Goal: Use online tool/utility

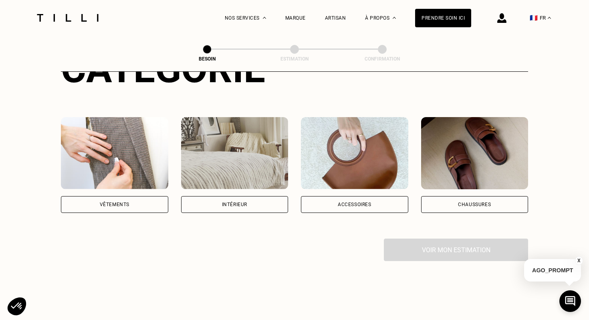
scroll to position [131, 0]
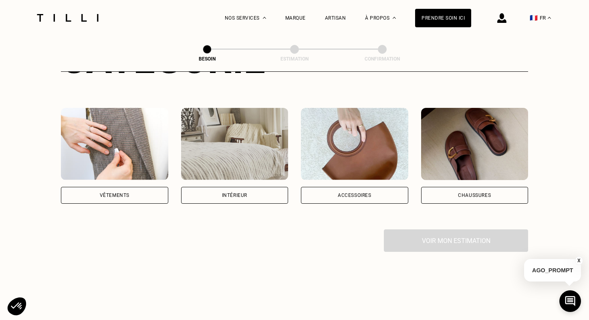
click at [130, 189] on div "Vêtements" at bounding box center [114, 195] width 107 height 17
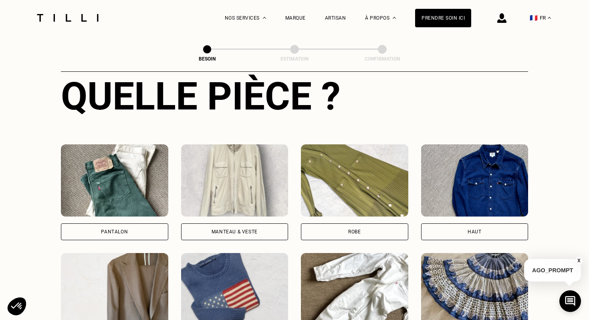
scroll to position [317, 0]
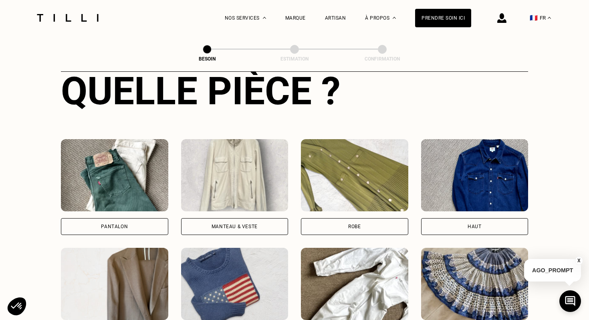
click at [346, 225] on div "Robe" at bounding box center [354, 226] width 107 height 17
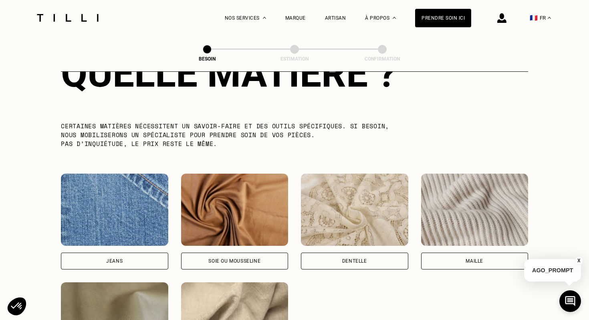
scroll to position [778, 0]
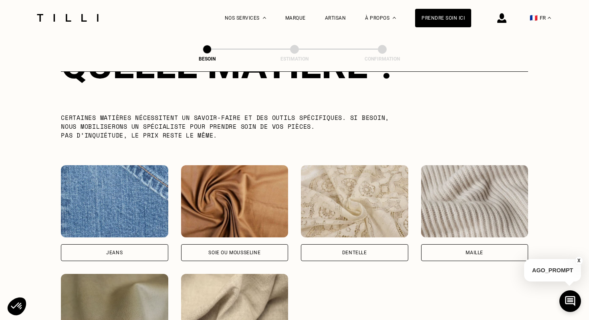
click at [229, 192] on img at bounding box center [234, 201] width 107 height 72
select select "FR"
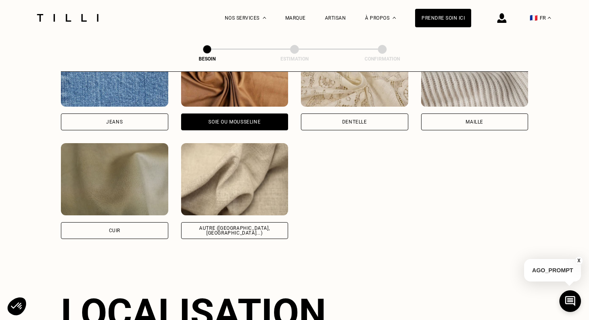
scroll to position [1107, 0]
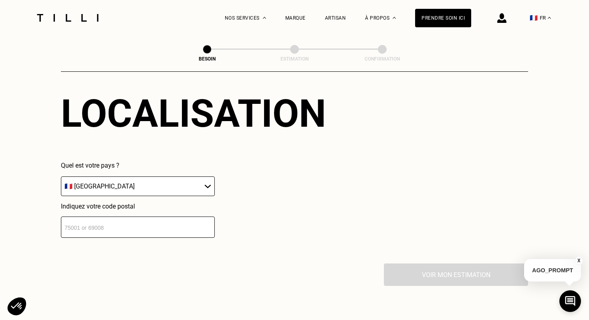
click at [180, 226] on input "number" at bounding box center [138, 226] width 154 height 21
type input "75015"
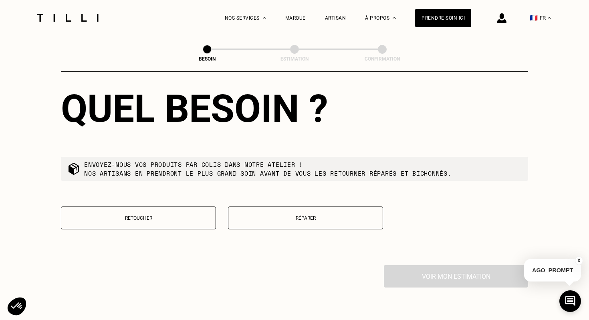
scroll to position [1347, 0]
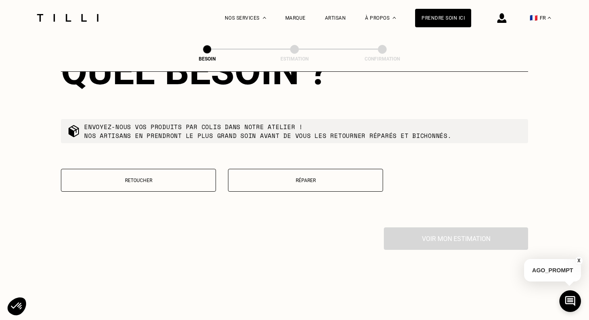
click at [161, 177] on p "Retoucher" at bounding box center [138, 180] width 146 height 6
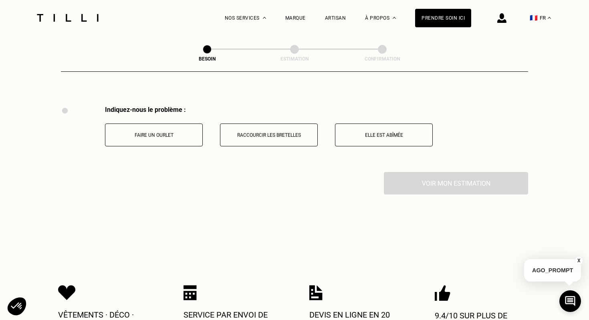
scroll to position [1477, 0]
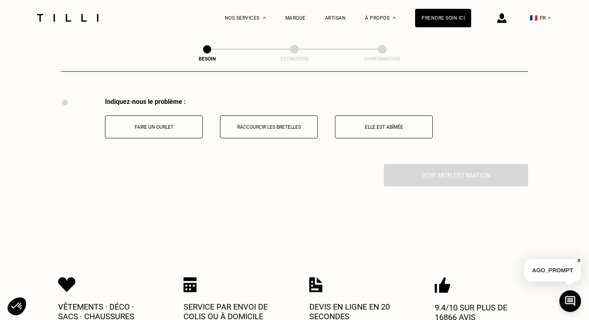
click at [195, 124] on button "Faire un ourlet" at bounding box center [154, 126] width 98 height 23
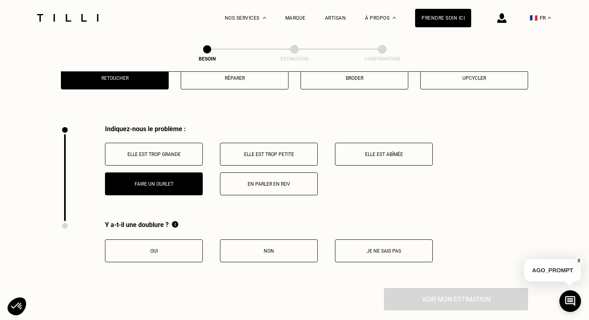
scroll to position [1429, 0]
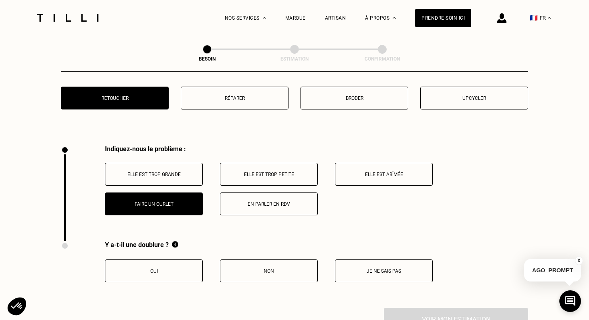
click at [187, 169] on button "Elle est trop grande" at bounding box center [154, 174] width 98 height 23
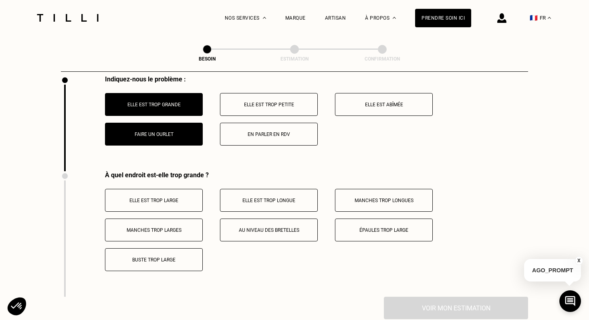
scroll to position [1489, 0]
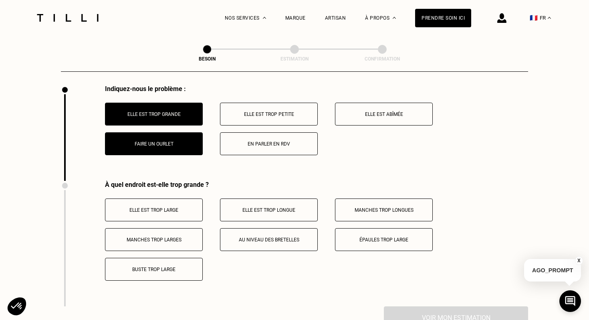
click at [176, 207] on p "Elle est trop large" at bounding box center [153, 210] width 89 height 6
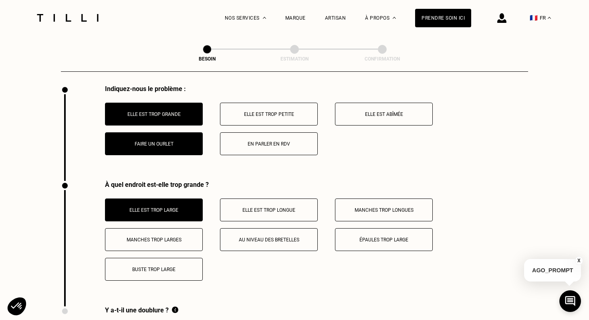
click at [298, 198] on button "Elle est trop longue" at bounding box center [269, 209] width 98 height 23
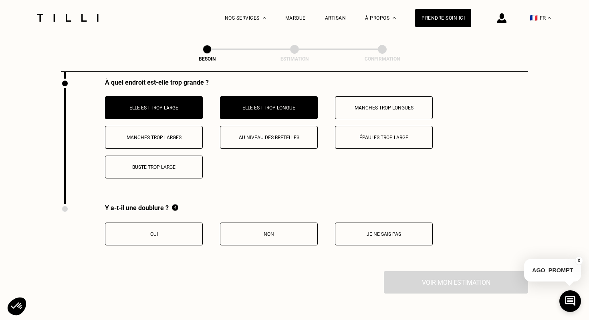
scroll to position [1607, 0]
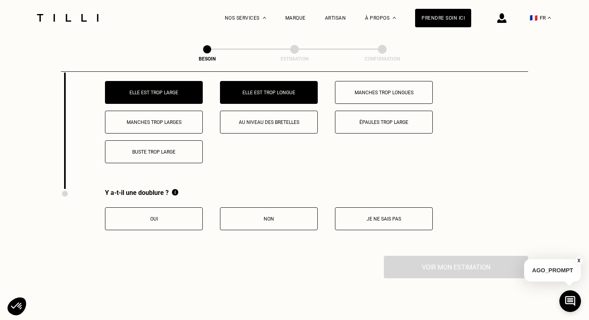
click at [261, 216] on p "Non" at bounding box center [268, 219] width 89 height 6
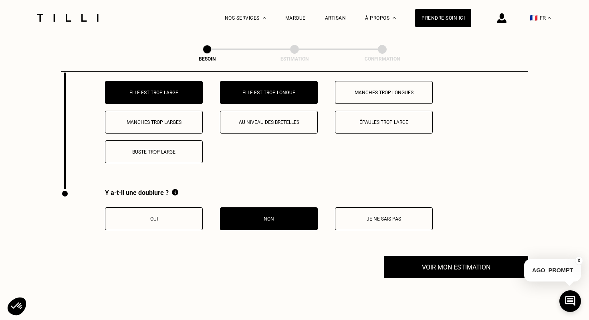
click at [404, 216] on p "Je ne sais pas" at bounding box center [383, 219] width 89 height 6
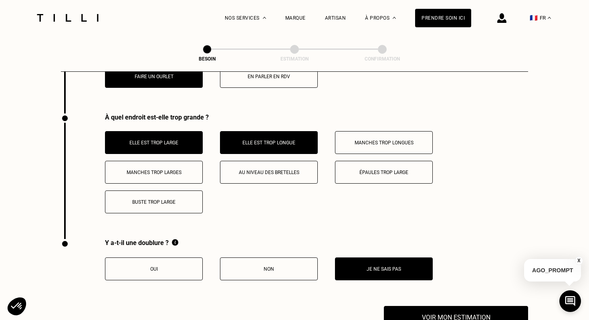
scroll to position [1613, 0]
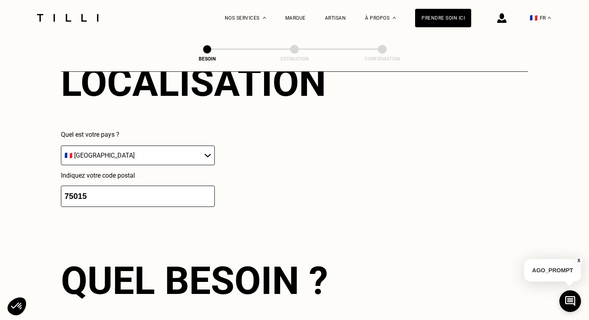
click at [417, 258] on div "Quel besoin ?" at bounding box center [294, 280] width 467 height 45
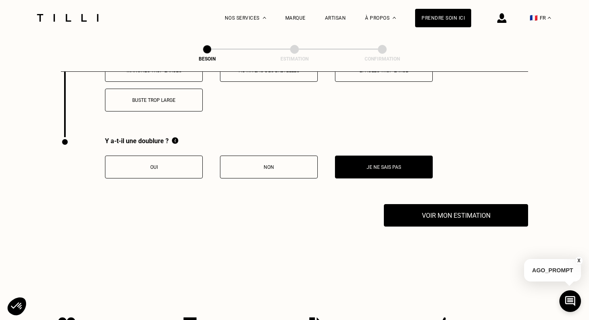
scroll to position [1621, 0]
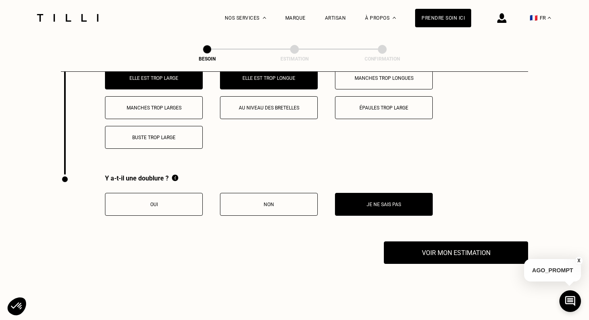
click at [268, 205] on button "Non" at bounding box center [269, 204] width 98 height 23
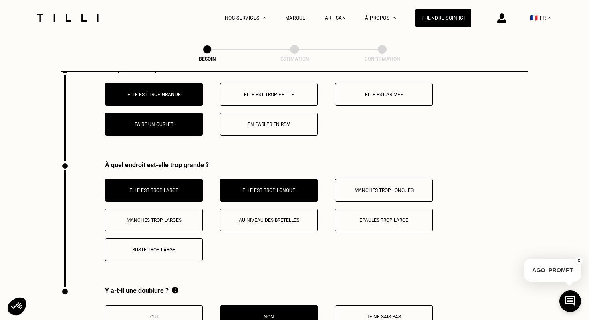
scroll to position [1587, 0]
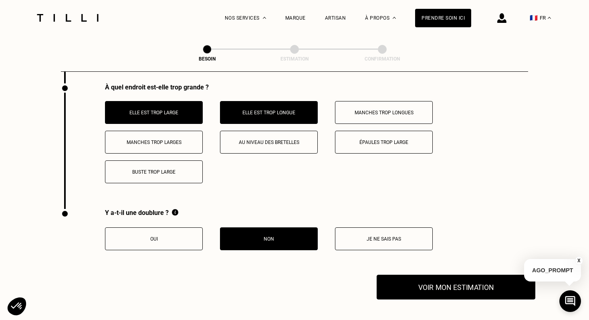
click at [411, 277] on button "Voir mon estimation" at bounding box center [455, 286] width 159 height 25
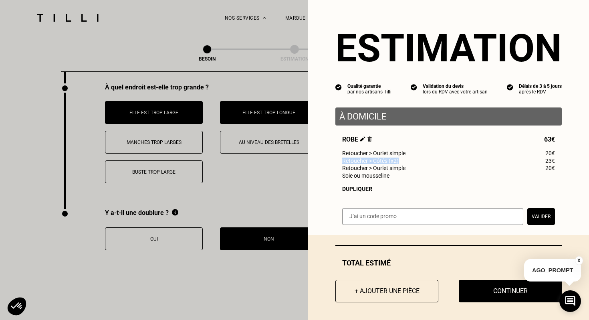
drag, startPoint x: 404, startPoint y: 163, endPoint x: 339, endPoint y: 161, distance: 65.3
click at [339, 161] on div "Robe 63€ Retoucher > Ourlet simple 20€ Retoucher > Côtés (x2) 23€ Retoucher > O…" at bounding box center [448, 163] width 226 height 56
drag, startPoint x: 402, startPoint y: 164, endPoint x: 340, endPoint y: 164, distance: 62.1
click at [340, 164] on div "Robe 63€ Retoucher > Ourlet simple 20€ Retoucher > Côtés (x2) 23€ Retoucher > O…" at bounding box center [448, 163] width 226 height 56
click at [400, 166] on span "Retoucher > Ourlet simple" at bounding box center [373, 168] width 63 height 6
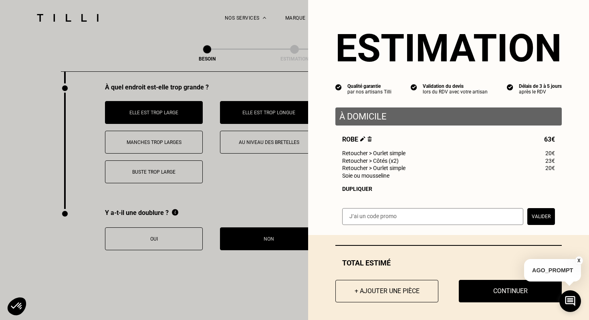
click at [359, 152] on span "Retoucher > Ourlet simple" at bounding box center [373, 153] width 63 height 6
click at [429, 163] on div "Retoucher > Côtés (x2) 23€" at bounding box center [448, 160] width 213 height 6
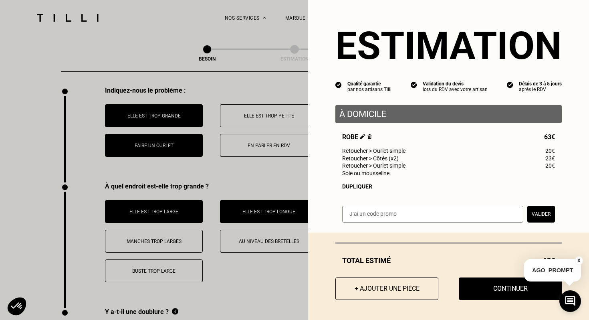
scroll to position [1504, 0]
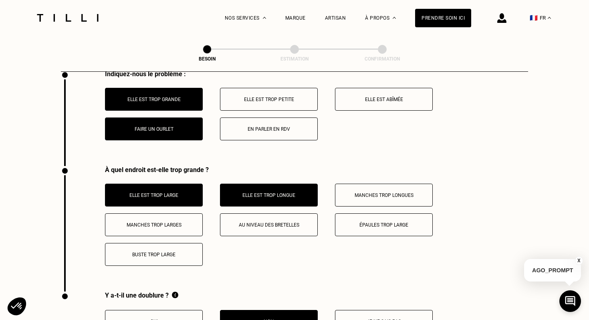
click at [171, 117] on button "Faire un ourlet" at bounding box center [154, 128] width 98 height 23
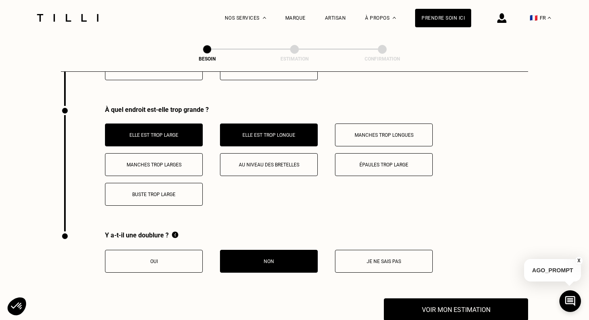
scroll to position [1572, 0]
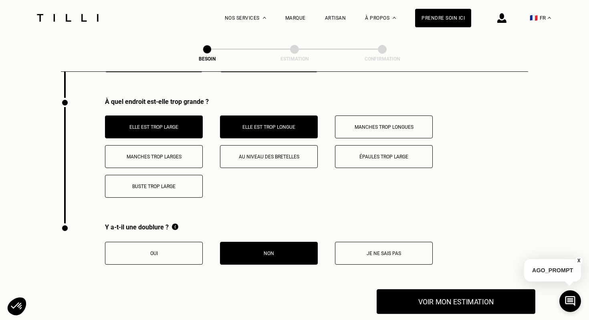
click at [402, 289] on button "Voir mon estimation" at bounding box center [455, 301] width 159 height 25
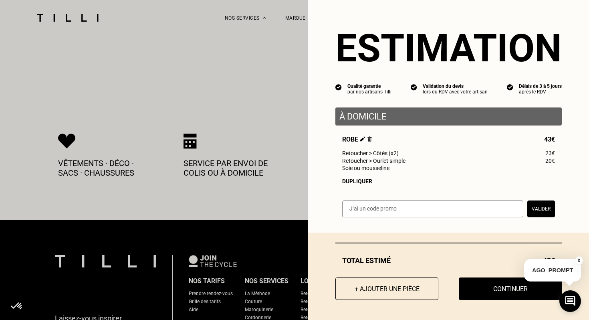
scroll to position [1843, 0]
